Goal: Transaction & Acquisition: Obtain resource

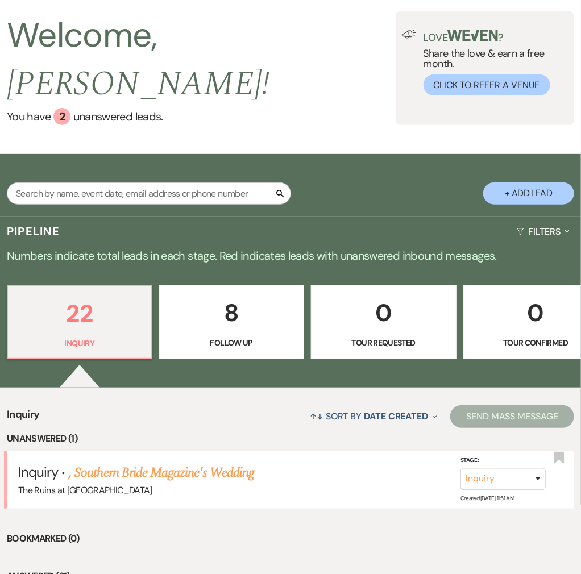
scroll to position [227, 0]
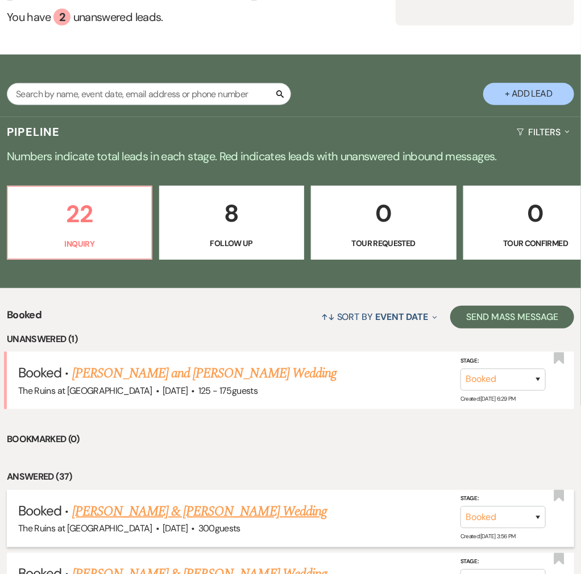
scroll to position [227, 0]
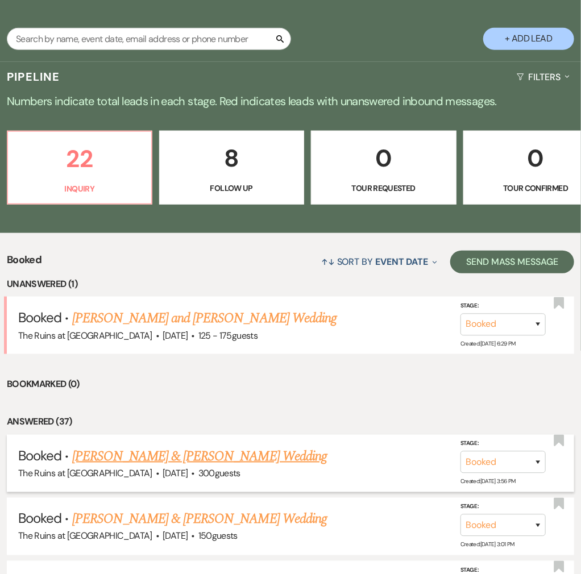
click at [124, 446] on link "[PERSON_NAME] & [PERSON_NAME] Wedding" at bounding box center [199, 456] width 254 height 20
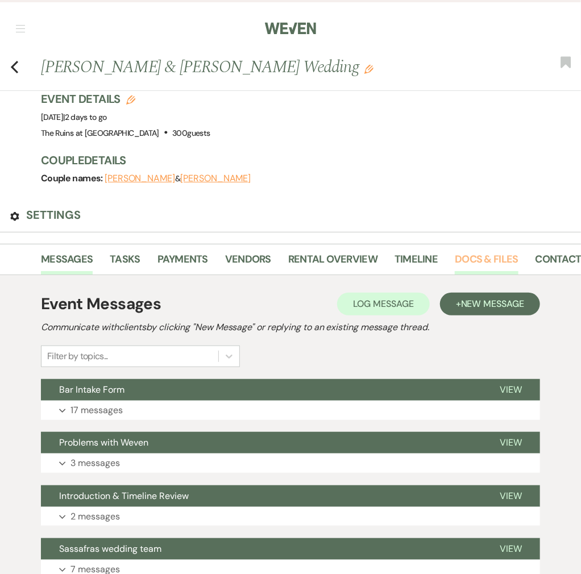
click at [518, 251] on link "Docs & Files" at bounding box center [485, 262] width 63 height 23
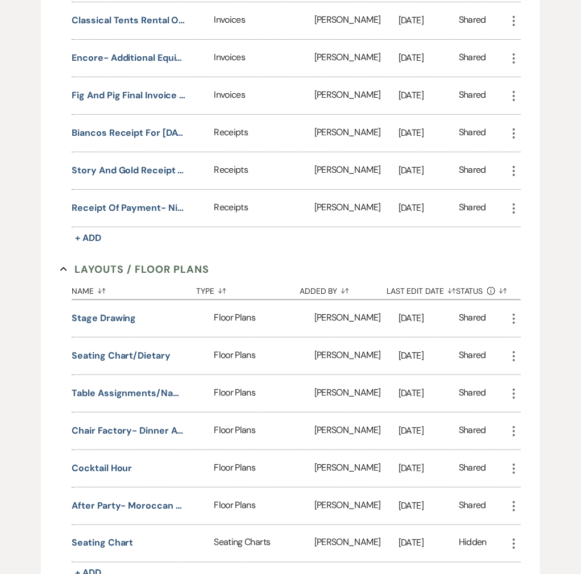
scroll to position [3105, 0]
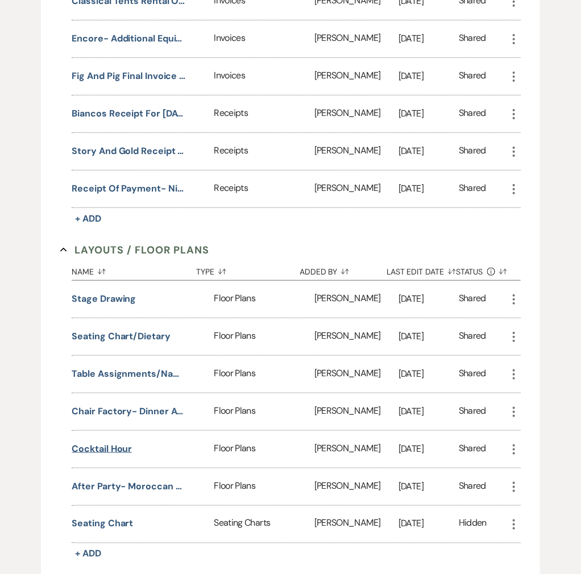
click at [114, 441] on button "Cocktail Hour" at bounding box center [102, 448] width 60 height 15
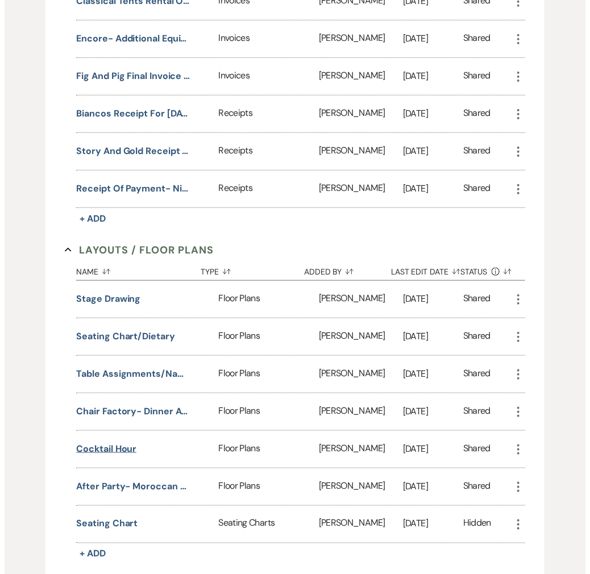
scroll to position [3106, 0]
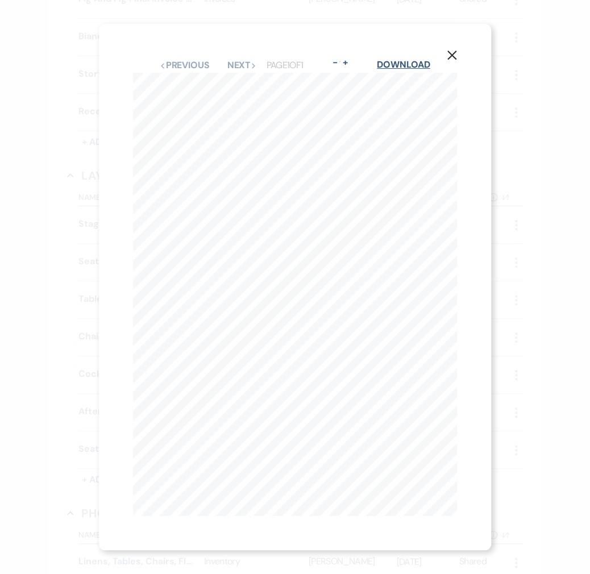
click at [420, 62] on link "Download" at bounding box center [403, 65] width 53 height 12
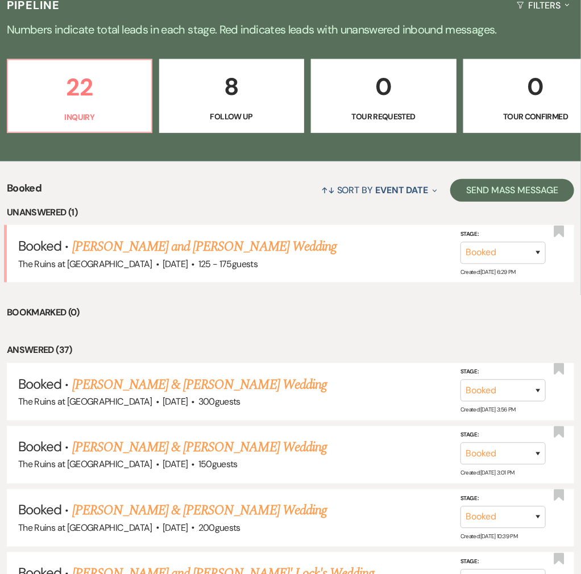
scroll to position [303, 0]
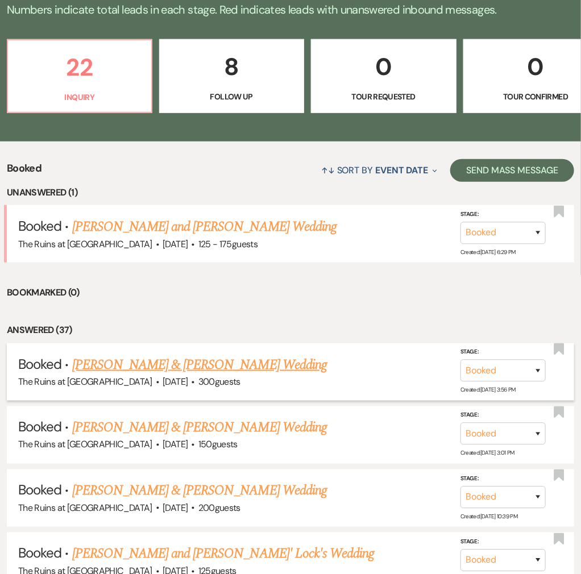
click at [270, 354] on link "[PERSON_NAME] & [PERSON_NAME] Wedding" at bounding box center [199, 364] width 254 height 20
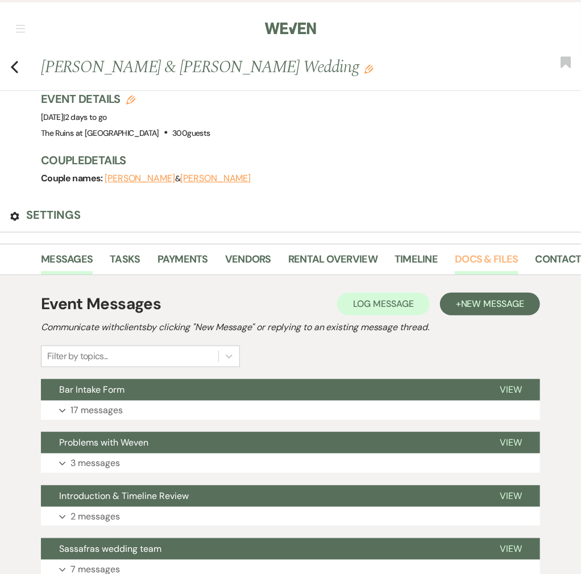
click at [518, 251] on link "Docs & Files" at bounding box center [485, 262] width 63 height 23
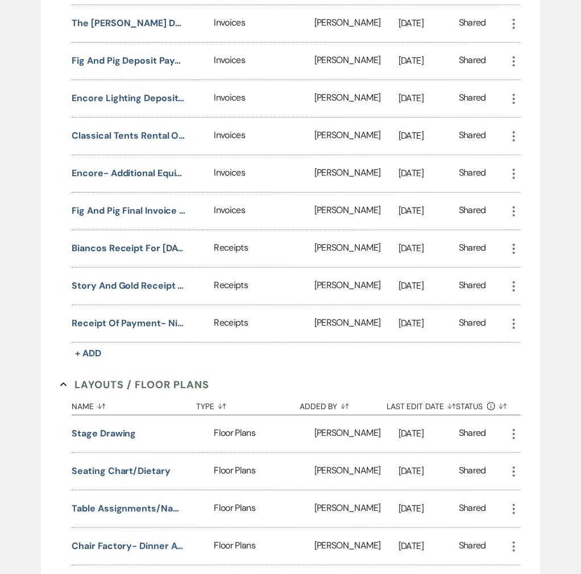
scroll to position [2954, 0]
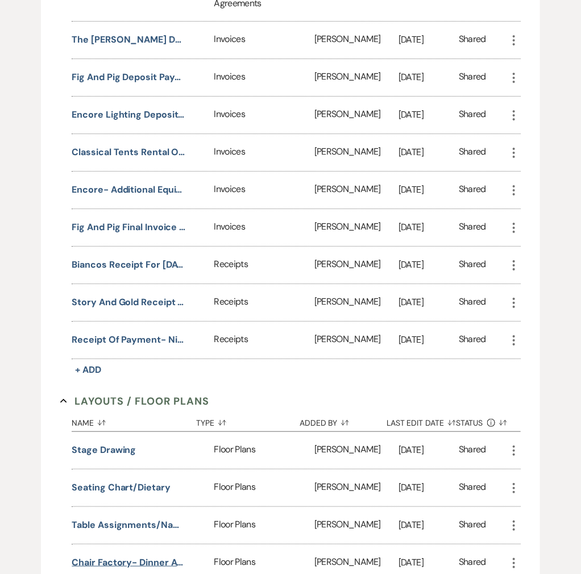
click at [140, 555] on button "Chair Factory- Dinner and Dancing" at bounding box center [129, 562] width 114 height 15
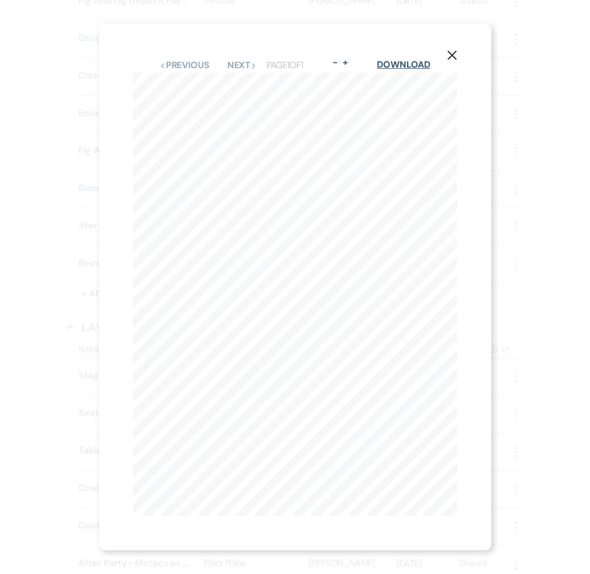
click at [429, 63] on link "Download" at bounding box center [403, 65] width 53 height 12
